Goal: Task Accomplishment & Management: Complete application form

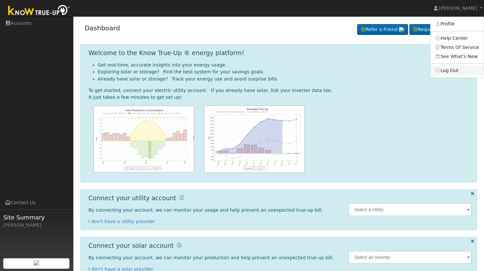
click at [451, 71] on link "Log Out" at bounding box center [456, 70] width 53 height 9
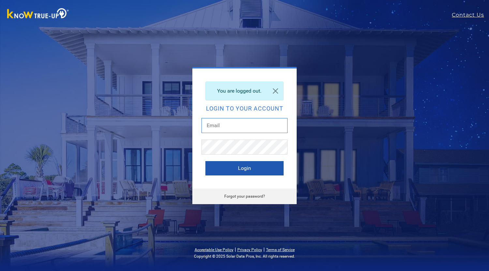
type input "Monicelopezsolarsolutions@gmail.com"
click at [241, 171] on button "Login" at bounding box center [244, 168] width 78 height 14
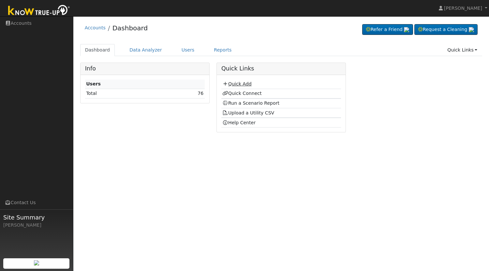
click at [244, 86] on link "Quick Add" at bounding box center [236, 83] width 29 height 5
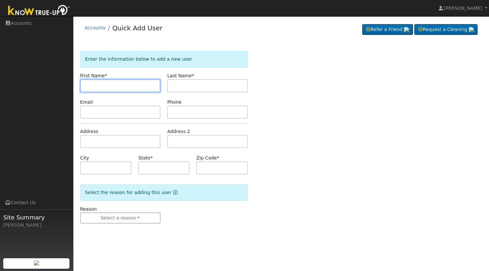
paste input "[PERSON_NAME]"
drag, startPoint x: 117, startPoint y: 84, endPoint x: 99, endPoint y: 83, distance: 17.6
click at [99, 83] on input "[PERSON_NAME]" at bounding box center [120, 85] width 80 height 13
type input "Laura"
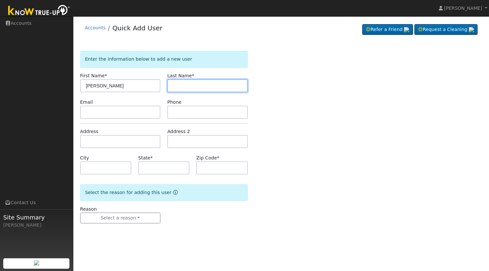
click at [179, 86] on input "text" at bounding box center [207, 85] width 80 height 13
paste input "Arguello"
type input "Arguello"
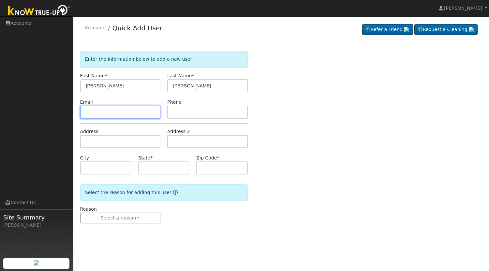
click at [143, 109] on input "text" at bounding box center [120, 112] width 80 height 13
paste input "lidija.thompson1@gmail.com"
type input "lidija.thompson1@gmail.com"
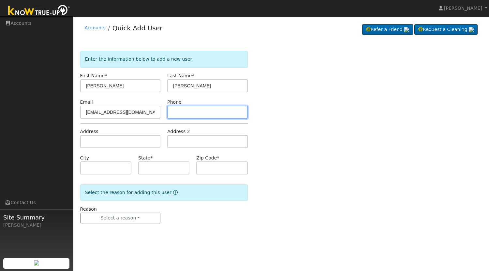
click at [185, 113] on input "text" at bounding box center [207, 112] width 80 height 13
paste input "(559) 824-5305"
type input "(559) 824-5305"
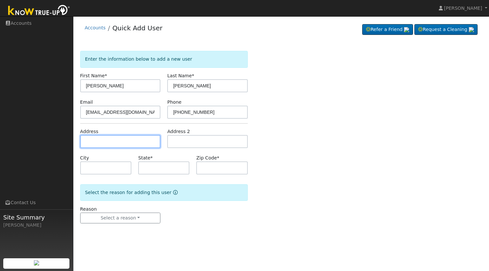
click at [127, 143] on input "text" at bounding box center [120, 141] width 80 height 13
click at [107, 139] on input "text" at bounding box center [120, 141] width 80 height 13
paste input "4645 N Tamera Ave"
type input "4645 Tamera Court"
type input "Apopka"
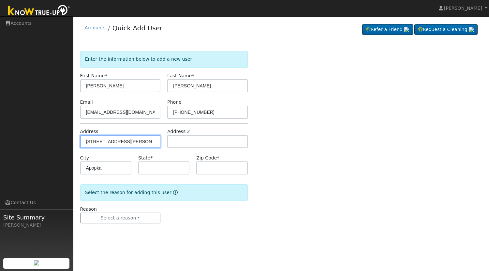
type input "FL"
type input "32712"
click at [130, 142] on input "4645 Tamera Court" at bounding box center [120, 141] width 80 height 13
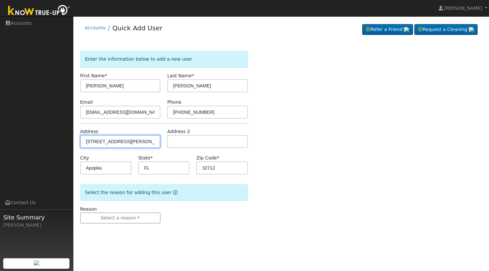
click at [130, 142] on input "4645 Tamera Court" at bounding box center [120, 141] width 80 height 13
paste input "N Tamera Ave"
type input "4645 N Tamera Ave"
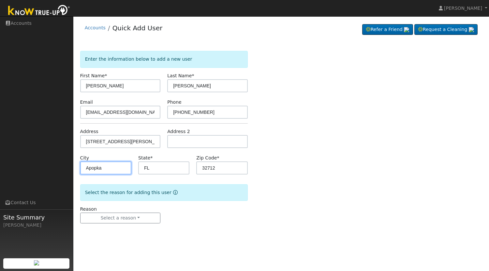
click at [114, 169] on input "Apopka" at bounding box center [105, 167] width 51 height 13
click at [154, 172] on input "FL" at bounding box center [163, 167] width 51 height 13
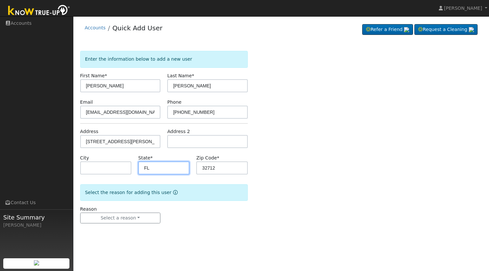
click at [154, 172] on input "FL" at bounding box center [163, 167] width 51 height 13
click at [206, 169] on input "32712" at bounding box center [221, 167] width 51 height 13
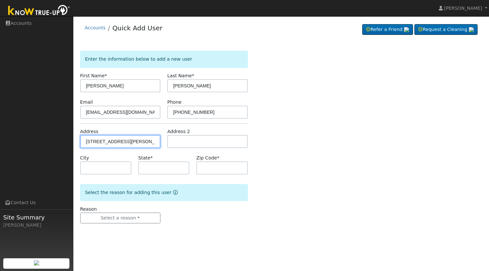
click at [138, 138] on input "4645 N Tamera Ave" at bounding box center [120, 141] width 80 height 13
type input "4645 North Tamera Avenue"
type input "Fresno"
type input "CA"
type input "93722"
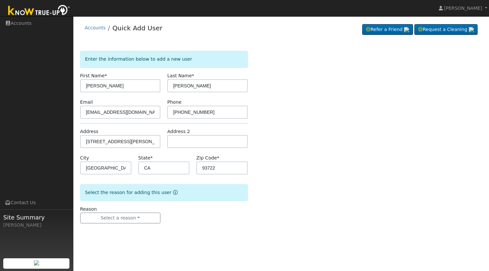
click at [254, 164] on div "Enter the information below to add a new user First Name * Laura Last Name * Ar…" at bounding box center [281, 143] width 402 height 185
click at [129, 218] on button "Select a reason" at bounding box center [120, 217] width 80 height 11
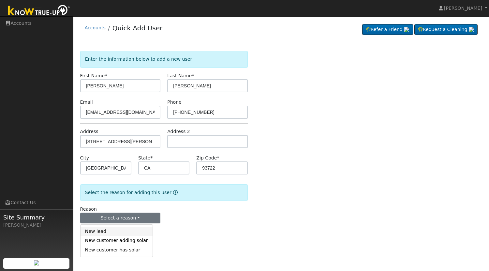
click at [112, 231] on link "New lead" at bounding box center [116, 231] width 72 height 9
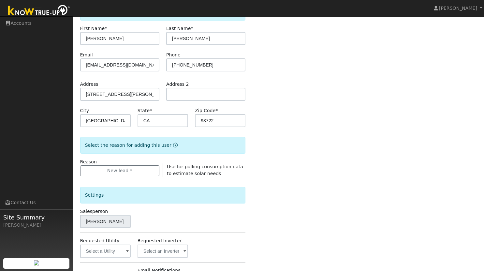
scroll to position [151, 0]
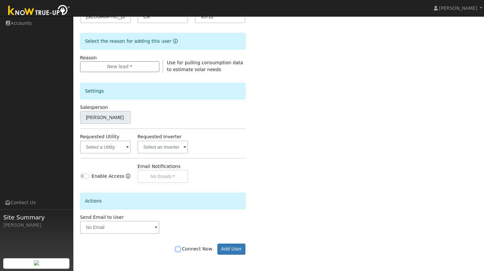
click at [180, 251] on input "Connect Now" at bounding box center [178, 249] width 5 height 5
checkbox input "true"
click at [236, 250] on button "Add User" at bounding box center [231, 248] width 28 height 11
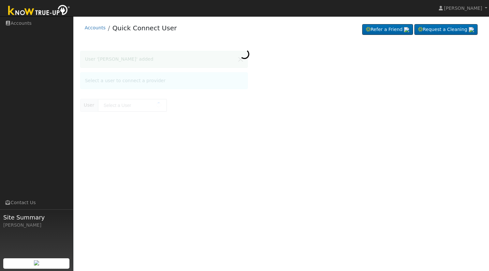
type input "[PERSON_NAME]"
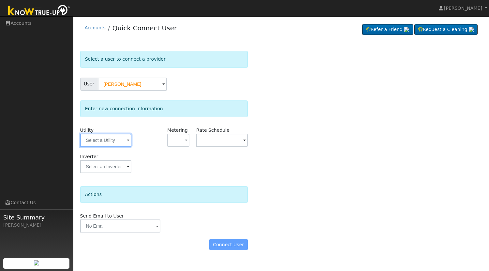
click at [109, 142] on input "text" at bounding box center [105, 140] width 51 height 13
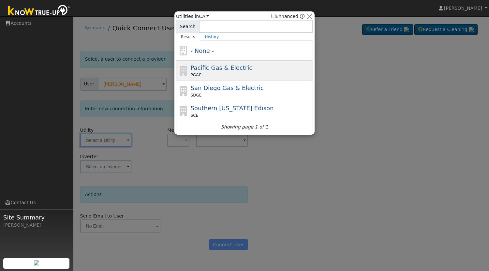
click at [214, 74] on div "PG&E" at bounding box center [251, 75] width 121 height 6
type input "PG&E"
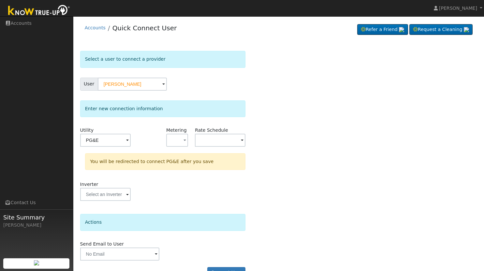
scroll to position [17, 0]
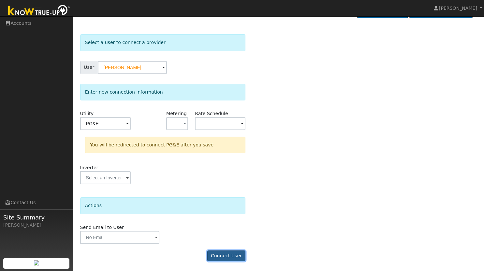
click at [231, 256] on button "Connect User" at bounding box center [226, 255] width 38 height 11
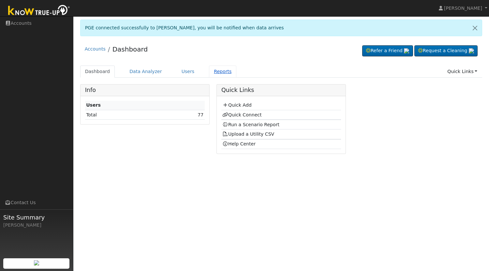
click at [210, 72] on link "Reports" at bounding box center [222, 71] width 27 height 12
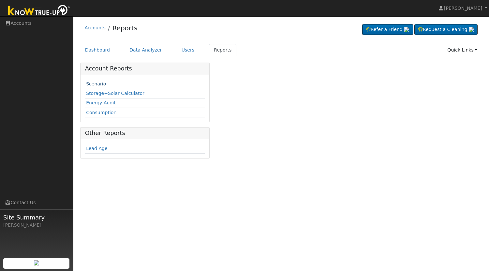
click at [96, 82] on link "Scenario" at bounding box center [96, 83] width 20 height 5
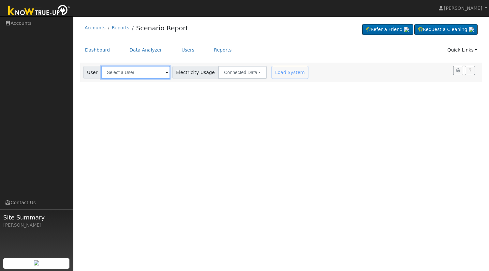
click at [118, 74] on input "text" at bounding box center [135, 72] width 69 height 13
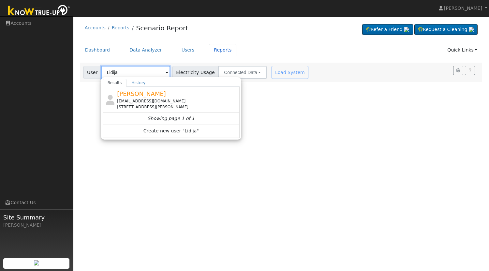
type input "Lidija"
click at [220, 51] on link "Reports" at bounding box center [222, 50] width 27 height 12
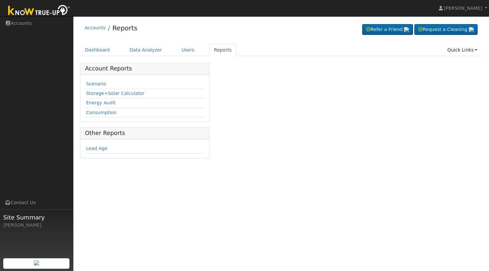
click at [97, 85] on link "Scenario" at bounding box center [96, 83] width 20 height 5
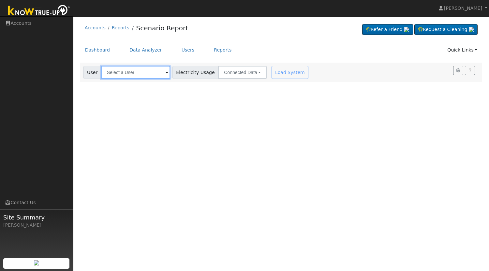
click at [140, 75] on input "text" at bounding box center [135, 72] width 69 height 13
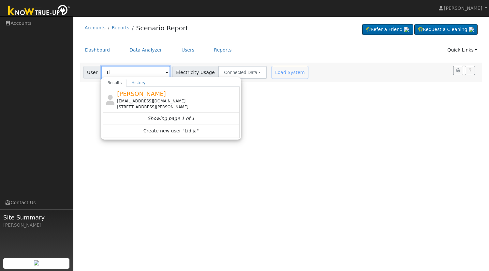
type input "L"
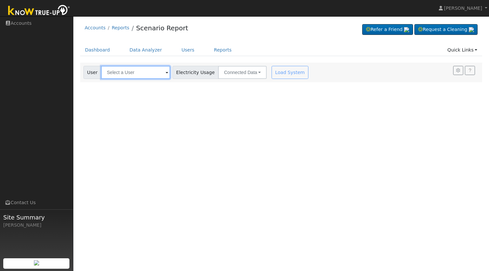
click at [139, 75] on input "text" at bounding box center [135, 72] width 69 height 13
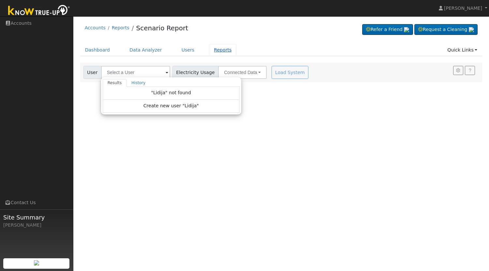
click at [212, 53] on link "Reports" at bounding box center [222, 50] width 27 height 12
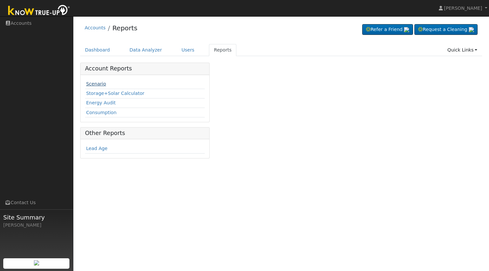
click at [95, 83] on link "Scenario" at bounding box center [96, 83] width 20 height 5
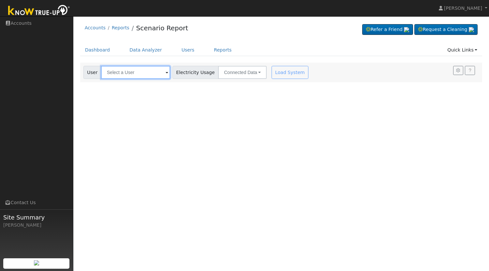
click at [142, 72] on input "text" at bounding box center [135, 72] width 69 height 13
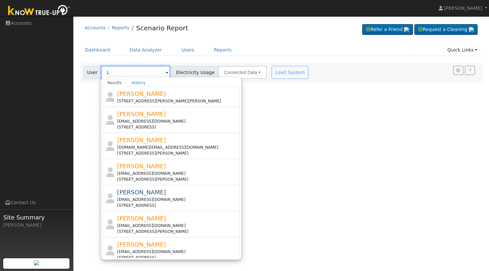
click at [148, 71] on input "L" at bounding box center [135, 72] width 69 height 13
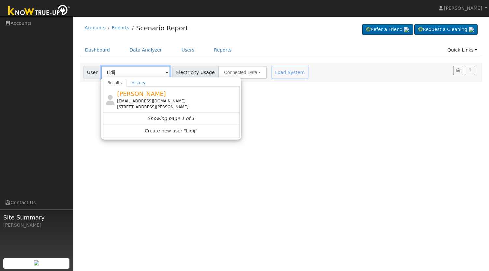
type input "Lidij"
click at [134, 72] on input "Lidij" at bounding box center [135, 72] width 69 height 13
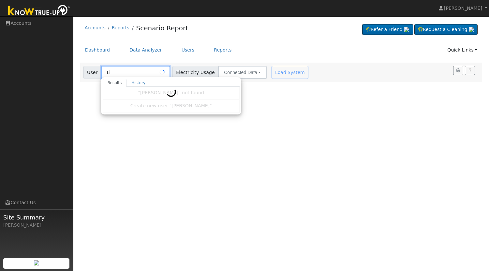
type input "L"
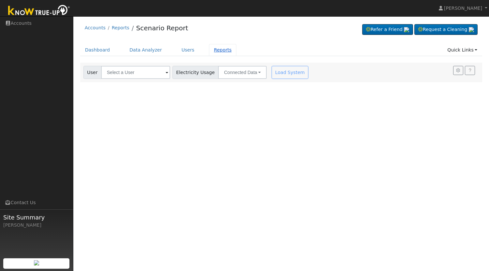
click at [215, 50] on link "Reports" at bounding box center [222, 50] width 27 height 12
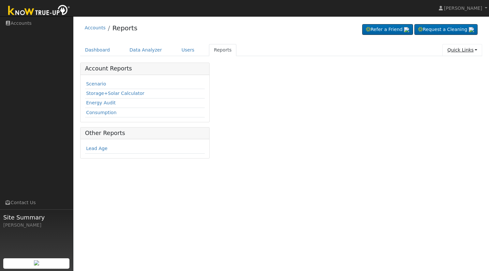
click at [458, 50] on link "Quick Links" at bounding box center [462, 50] width 40 height 12
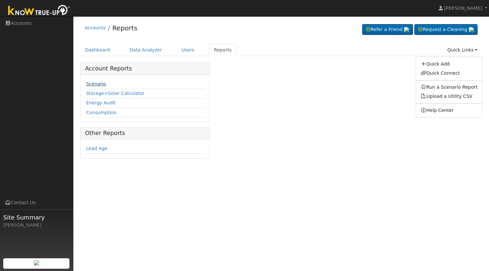
click at [96, 86] on link "Scenario" at bounding box center [96, 83] width 20 height 5
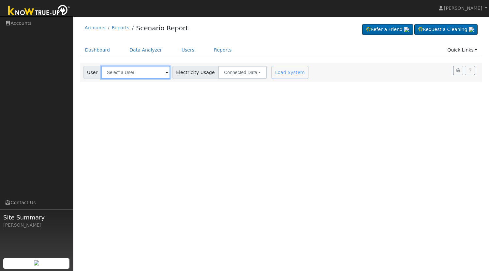
click at [144, 75] on input "text" at bounding box center [135, 72] width 69 height 13
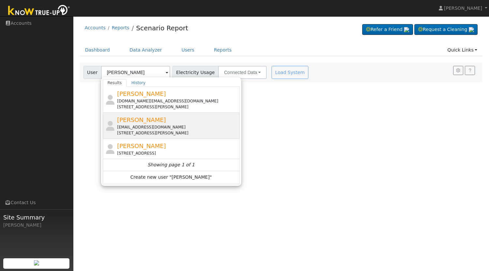
click at [136, 124] on div "Laura Arguello lidija.thompson1@gmail.com 4645 North Tamera Avenue, Fresno, CA …" at bounding box center [177, 125] width 121 height 21
type input "Laura Arguello"
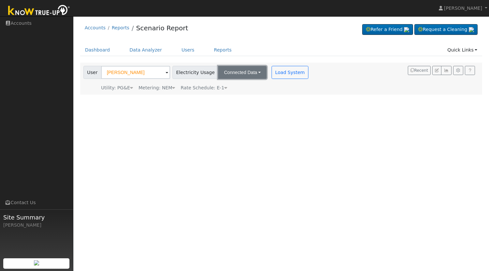
click at [254, 72] on button "Connected Data" at bounding box center [242, 72] width 49 height 13
click at [238, 89] on link "Connected Data" at bounding box center [243, 86] width 46 height 9
click at [272, 72] on button "Load System" at bounding box center [289, 72] width 37 height 13
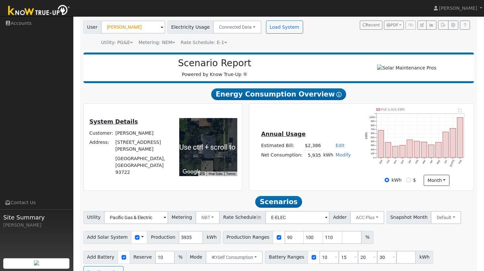
scroll to position [48, 0]
